Goal: Task Accomplishment & Management: Use online tool/utility

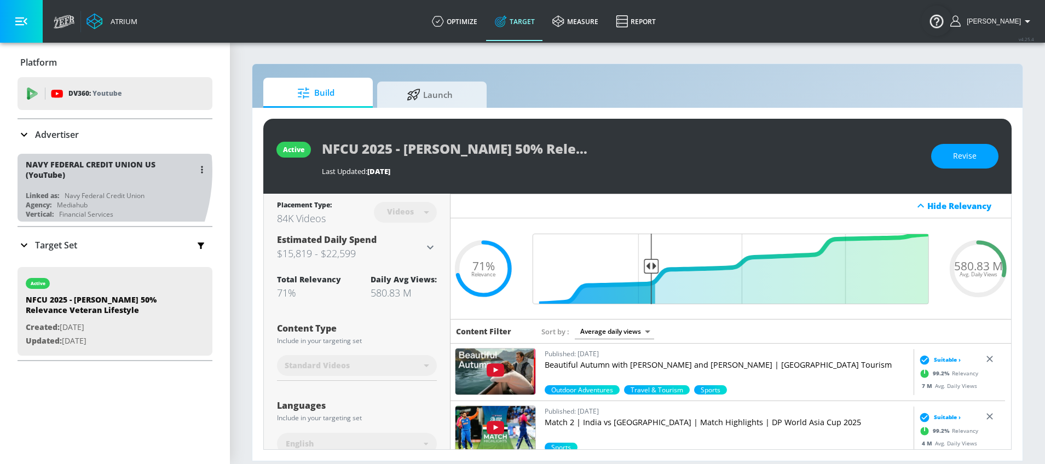
click at [42, 171] on div "NAVY FEDERAL CREDIT UNION US (YouTube)" at bounding box center [110, 169] width 169 height 21
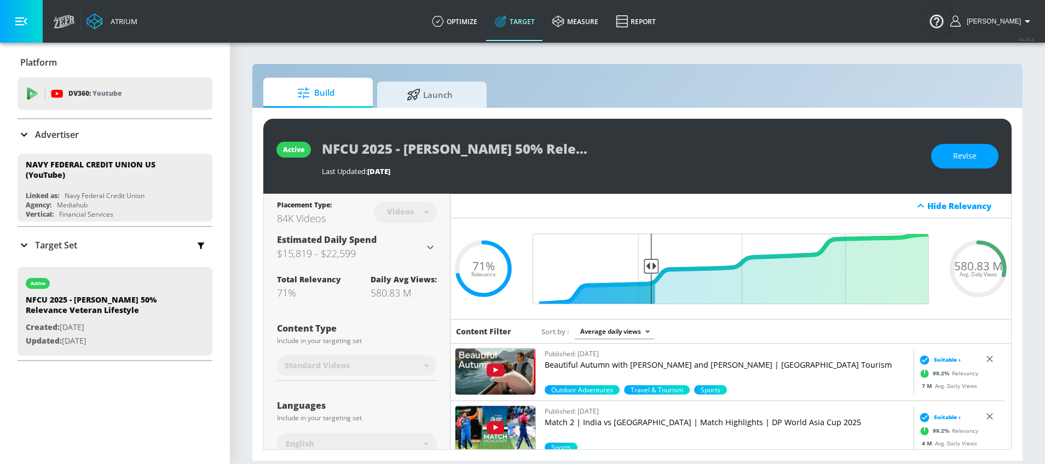
click at [24, 239] on icon at bounding box center [24, 245] width 13 height 13
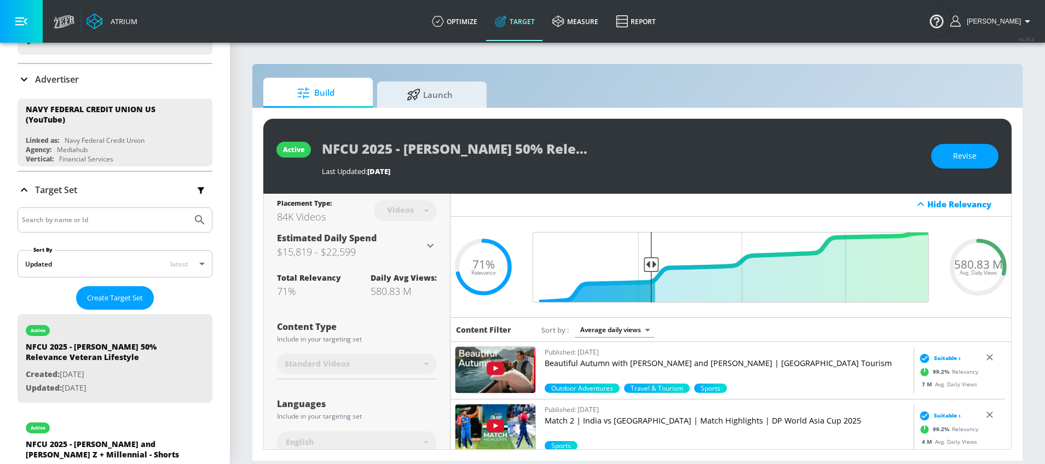
scroll to position [2, 0]
click at [573, 172] on div "NFCU 2025 - [PERSON_NAME] 50% Relevance Veteran Lifestyle Last Updated: [DATE]" at bounding box center [621, 156] width 598 height 40
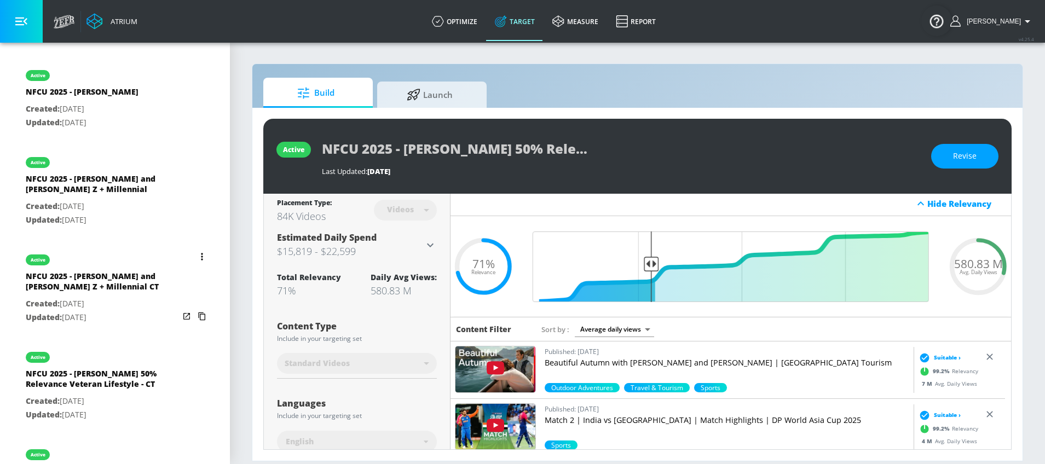
scroll to position [693, 0]
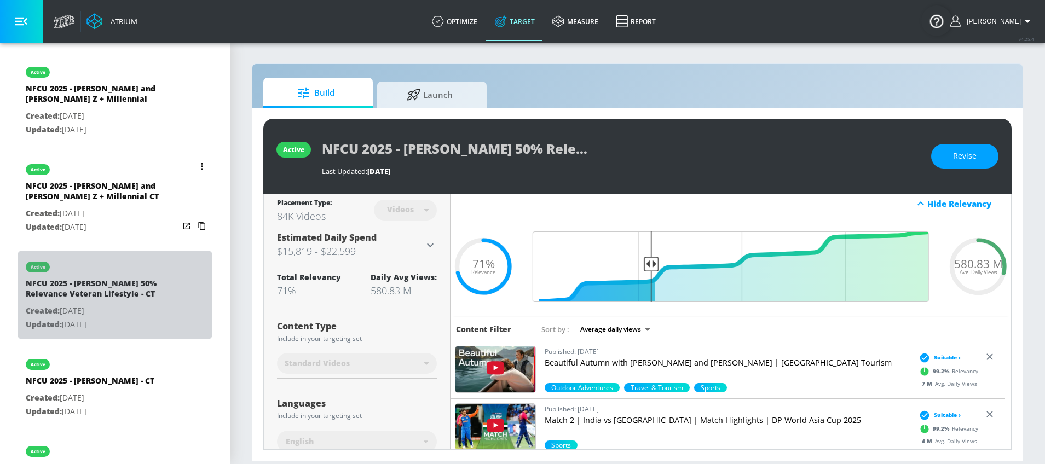
drag, startPoint x: 109, startPoint y: 291, endPoint x: 41, endPoint y: 287, distance: 68.5
click at [27, 280] on div "NFCU 2025 - [PERSON_NAME] 50% Relevance Veteran Lifestyle - CT" at bounding box center [102, 291] width 153 height 26
type input "NFCU 2025 - [PERSON_NAME] 50% Relevance Veteran Lifestyle - CT"
type input "channels"
type input "0.05"
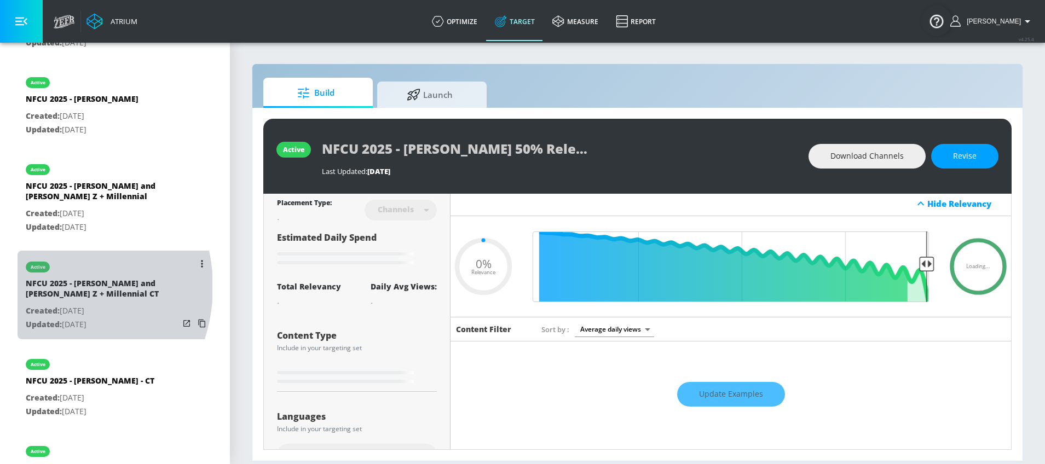
click at [42, 287] on div "NFCU 2025 - [PERSON_NAME] and [PERSON_NAME] Z + Millennial CT" at bounding box center [102, 291] width 153 height 26
type input "NFCU 2025 - [PERSON_NAME] and [PERSON_NAME] Z + Millennial CT"
type input "0.05"
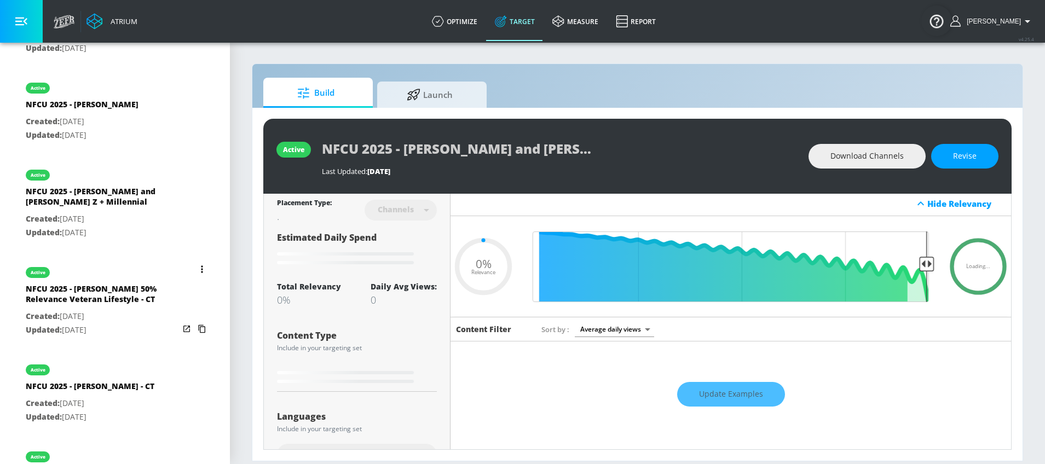
scroll to position [687, 0]
click at [109, 289] on div "NFCU 2025 - [PERSON_NAME] 50% Relevance Veteran Lifestyle - CT" at bounding box center [102, 297] width 153 height 26
type input "NFCU 2025 - [PERSON_NAME] 50% Relevance Veteran Lifestyle - CT"
drag, startPoint x: 320, startPoint y: 146, endPoint x: 602, endPoint y: 157, distance: 282.6
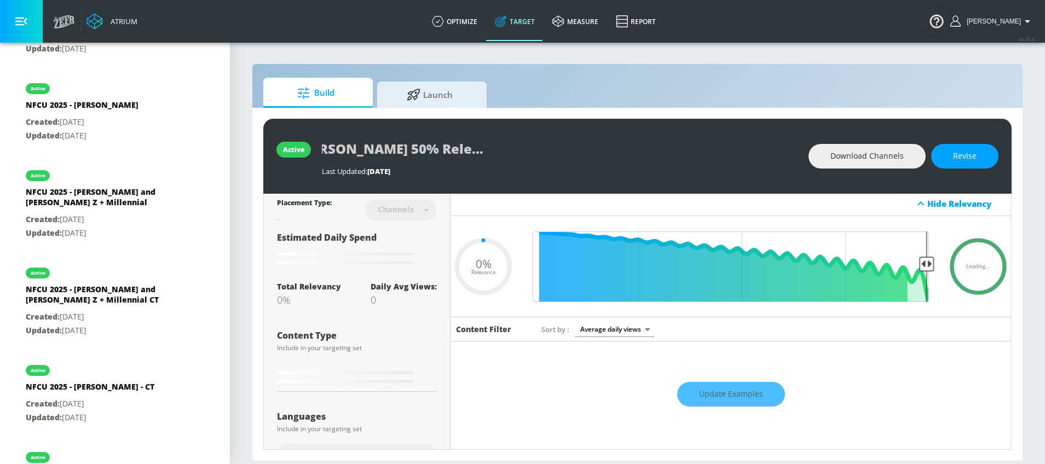
click at [602, 156] on div "active NFCU 2025 - [PERSON_NAME] 50% Relevance Veteran Lifestyle - CT Last Upda…" at bounding box center [637, 156] width 748 height 75
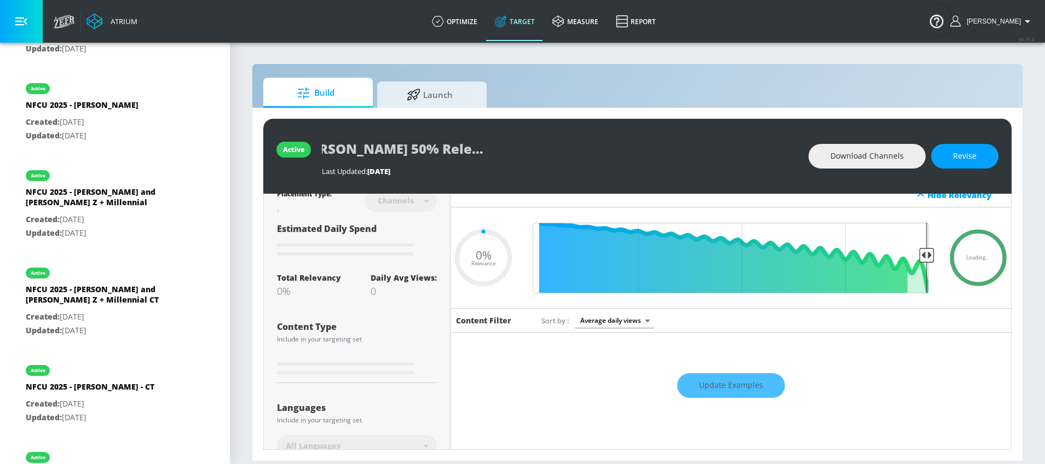
scroll to position [0, 0]
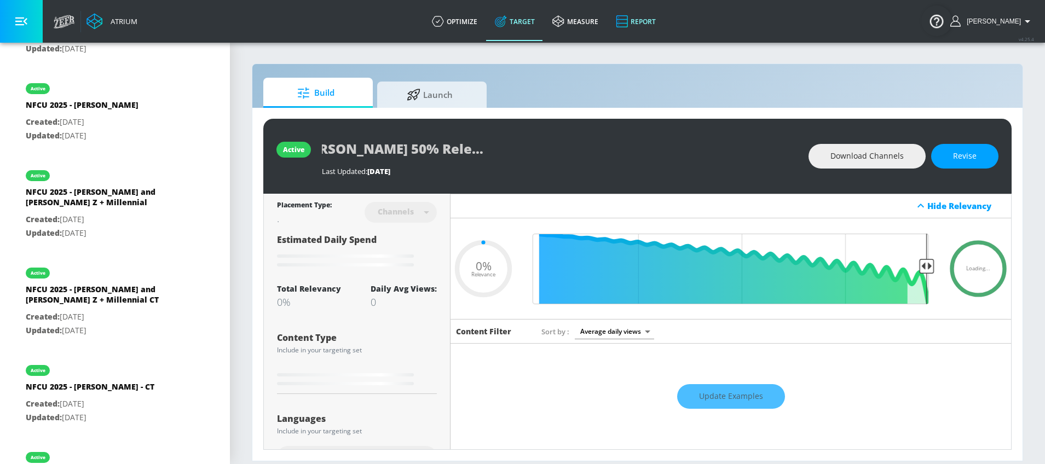
type input "0.28"
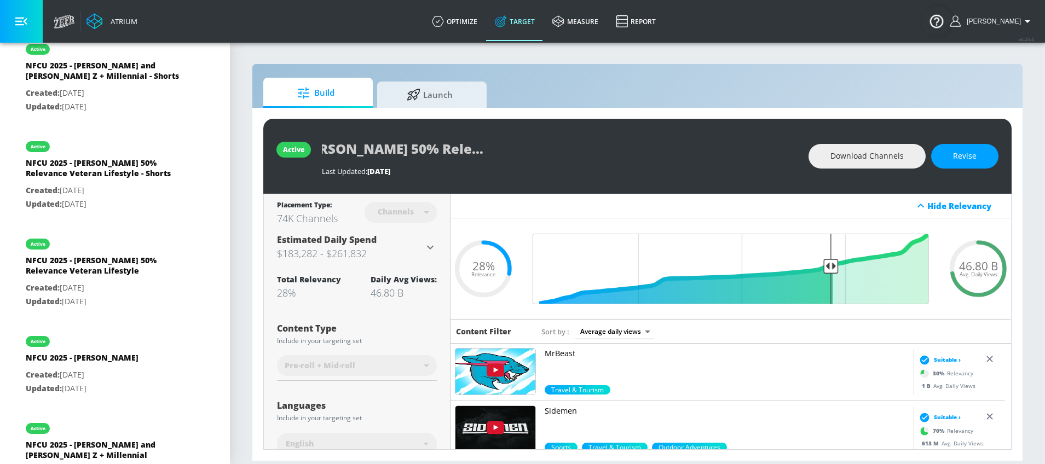
scroll to position [427, 0]
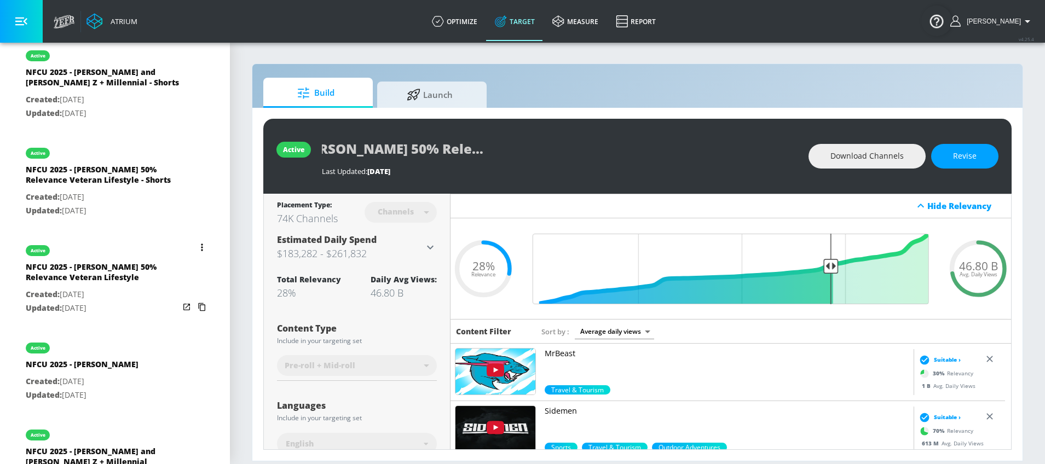
click at [98, 299] on p "Created: [DATE]" at bounding box center [102, 295] width 153 height 14
type input "NFCU 2025 - [PERSON_NAME] 50% Relevance Veteran Lifestyle"
type input "videos"
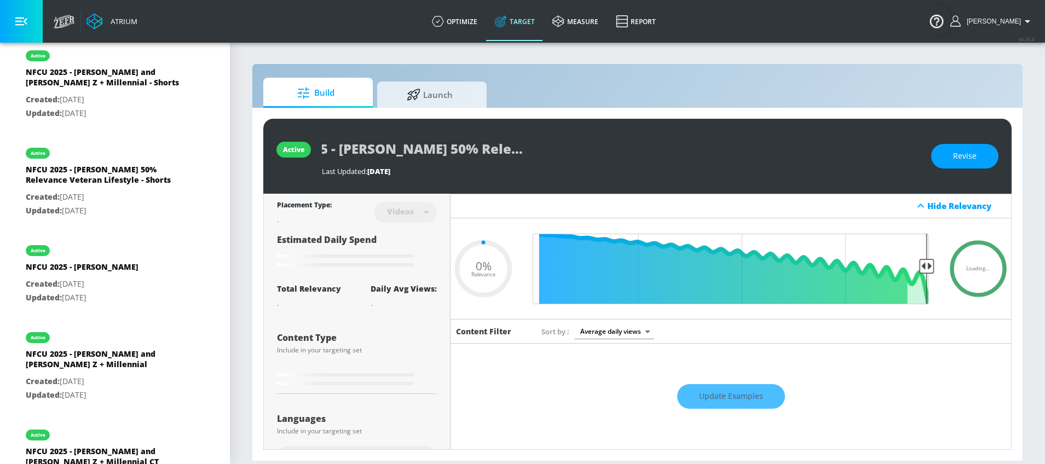
scroll to position [0, 52]
drag, startPoint x: 321, startPoint y: 146, endPoint x: 547, endPoint y: 162, distance: 227.1
click at [555, 163] on div "active NFCU 2025 - [PERSON_NAME] 50% Relevance Veteran Lifestyle Last Updated: …" at bounding box center [637, 156] width 748 height 75
type input "0.71"
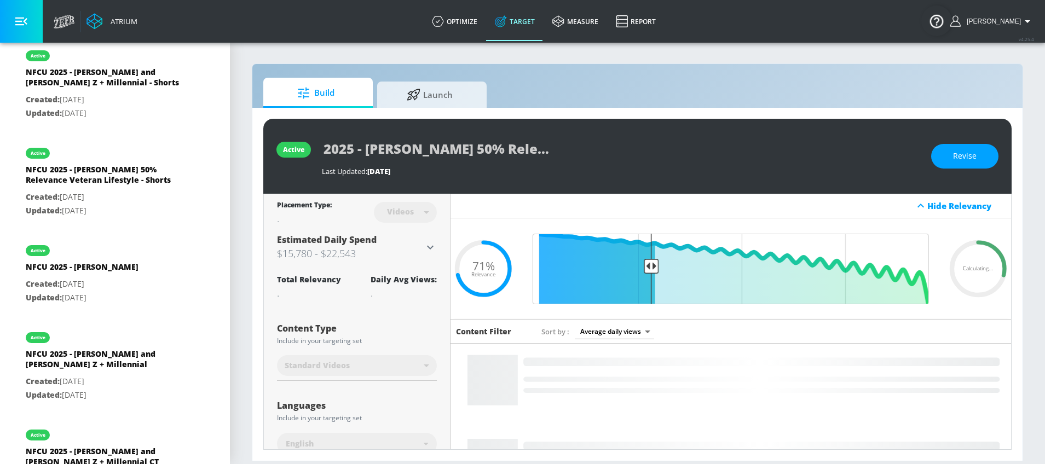
drag, startPoint x: 318, startPoint y: 146, endPoint x: 431, endPoint y: 164, distance: 114.2
click at [516, 172] on div "active NFCU 2025 - [PERSON_NAME] 50% Relevance Veteran Lifestyle Last Updated: …" at bounding box center [637, 156] width 748 height 75
click at [605, 176] on div "active NFCU 2025 - [PERSON_NAME] 50% Relevance Veteran Lifestyle Last Updated: …" at bounding box center [637, 156] width 748 height 75
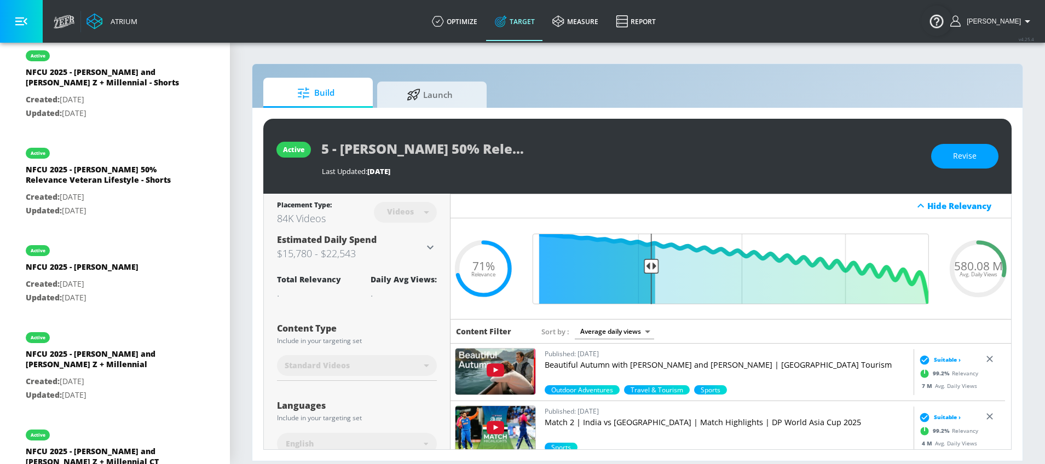
scroll to position [0, 60]
click at [384, 157] on div "active NFCU 2025 - [PERSON_NAME] 50% Relevance Veteran Lifestyle Last Updated: …" at bounding box center [637, 156] width 748 height 75
drag, startPoint x: 320, startPoint y: 147, endPoint x: 609, endPoint y: 168, distance: 289.7
click at [609, 168] on div "active NFCU 2025 - [PERSON_NAME] 50% Relevance Veteran Lifestyle Last Updated: …" at bounding box center [637, 156] width 748 height 75
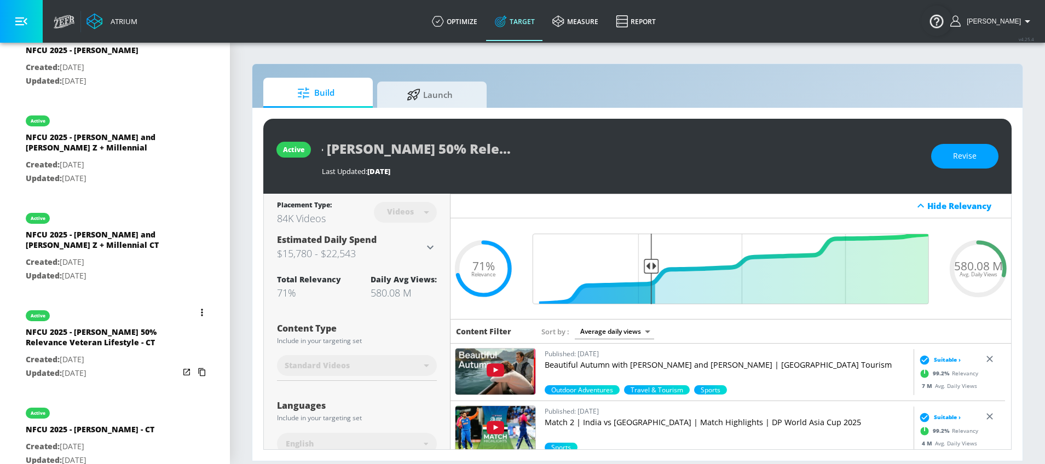
scroll to position [592, 0]
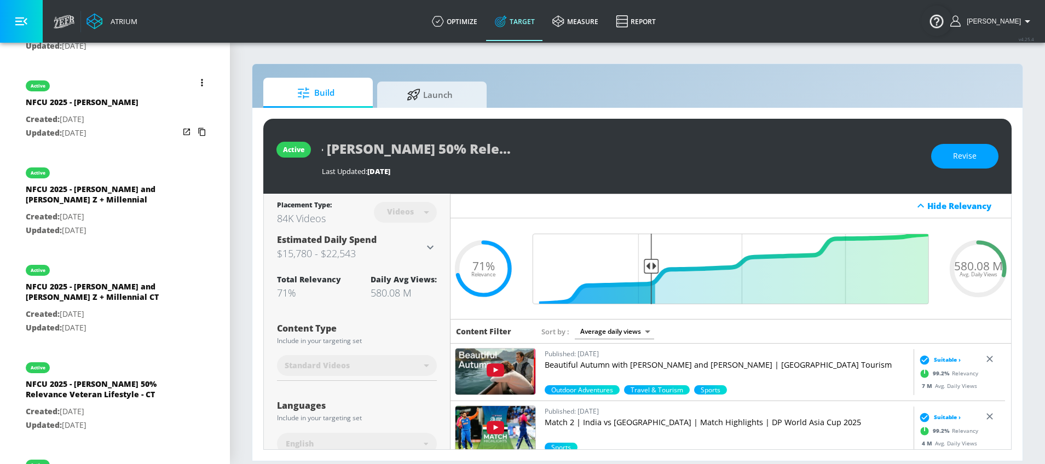
click at [62, 109] on div "NFCU 2025 - [PERSON_NAME]" at bounding box center [82, 105] width 113 height 16
type input "NFCU 2025 - [PERSON_NAME]"
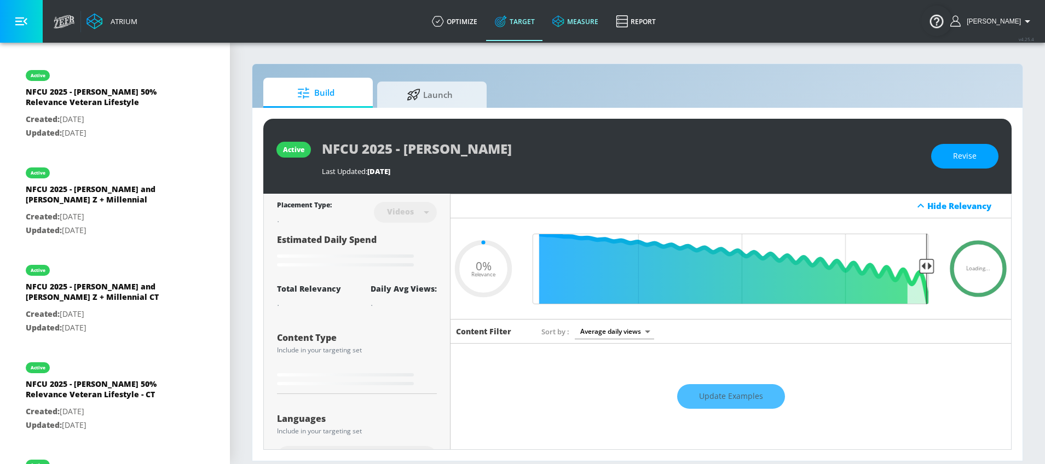
type input "0.73"
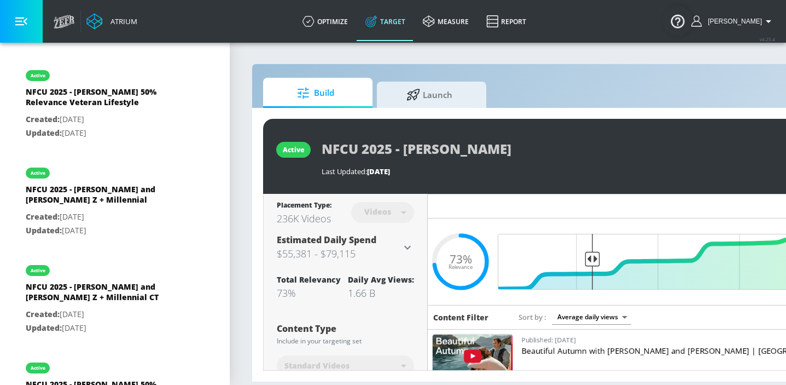
scroll to position [592, 0]
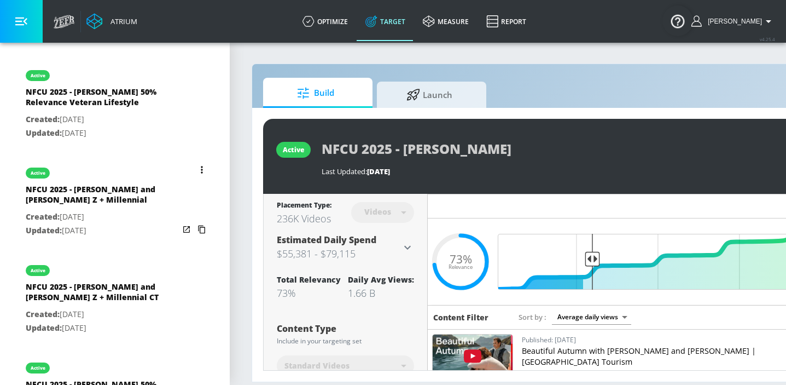
click at [105, 189] on div "NFCU 2025 - [PERSON_NAME] and [PERSON_NAME] Z + Millennial" at bounding box center [102, 197] width 153 height 26
type input "NFCU 2025 - [PERSON_NAME] and [PERSON_NAME] Z + Millennial"
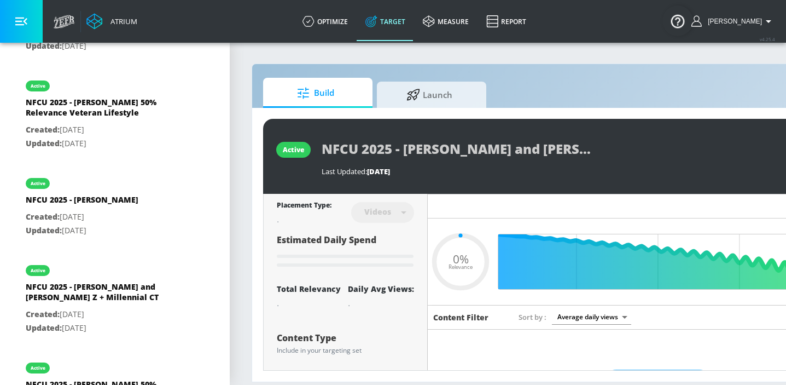
scroll to position [0, 27]
drag, startPoint x: 319, startPoint y: 147, endPoint x: 605, endPoint y: 164, distance: 286.7
click at [605, 164] on div "active NFCU 2025 - [PERSON_NAME] and [PERSON_NAME] Z + Millennial Last Updated:…" at bounding box center [575, 156] width 625 height 75
type input "0.71"
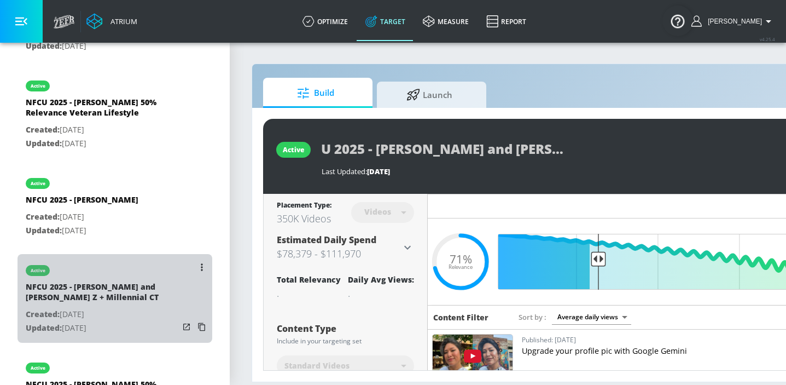
click at [108, 299] on div "NFCU 2025 - [PERSON_NAME] and [PERSON_NAME] Z + Millennial CT" at bounding box center [102, 294] width 153 height 26
type input "NFCU 2025 - [PERSON_NAME] and [PERSON_NAME] Z + Millennial CT"
type input "channels"
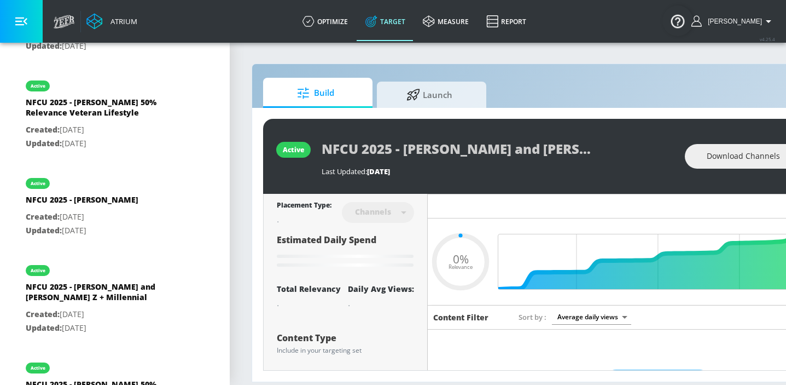
scroll to position [0, 47]
click at [598, 165] on div "NFCU 2025 - [PERSON_NAME] and [PERSON_NAME] Z + Millennial CT Last Updated: [DA…" at bounding box center [498, 156] width 352 height 40
type input "0.19"
